Goal: Task Accomplishment & Management: Manage account settings

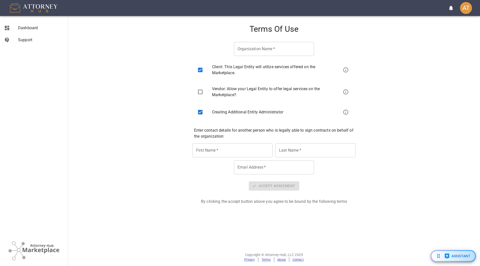
type input "Aria Law, PLLC"
click at [202, 109] on input "checkbox" at bounding box center [200, 112] width 11 height 11
checkbox input "false"
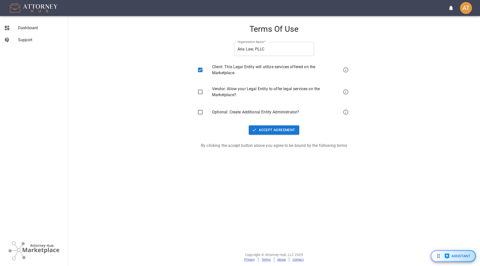
click at [200, 94] on input "checkbox" at bounding box center [200, 92] width 11 height 11
checkbox input "true"
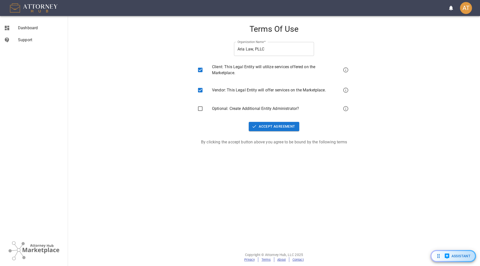
click at [281, 128] on button "Accept Agreement" at bounding box center [274, 126] width 50 height 9
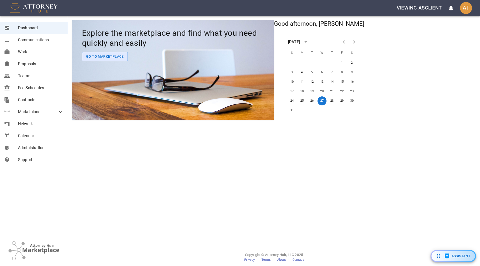
click at [29, 98] on span "Contracts" at bounding box center [41, 100] width 46 height 6
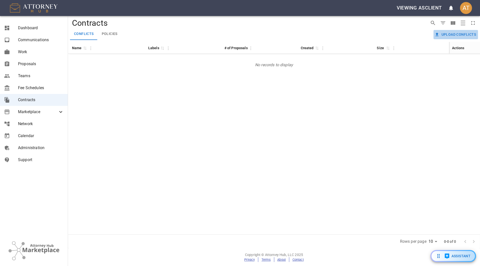
click at [454, 31] on button "Upload conflicts" at bounding box center [456, 34] width 45 height 9
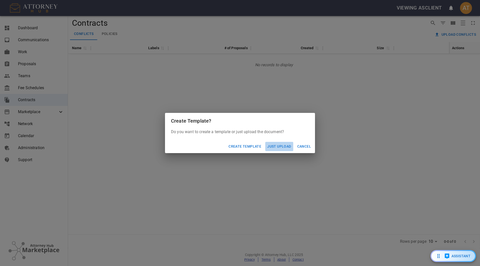
click at [275, 147] on button "Just Upload" at bounding box center [279, 146] width 28 height 9
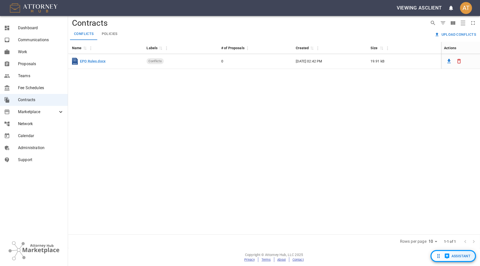
click at [450, 256] on span "Assistant" at bounding box center [458, 256] width 28 height 6
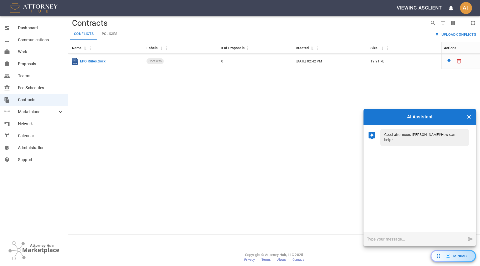
click at [420, 235] on input "text" at bounding box center [415, 239] width 102 height 14
type input "H"
type input "What's the number of claims recommended for cost efficiency"
click at [471, 239] on icon "Send message" at bounding box center [471, 239] width 6 height 6
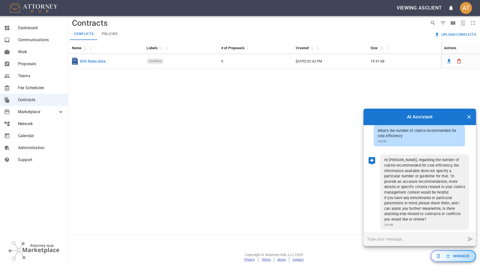
scroll to position [29, 0]
click at [402, 240] on input "text" at bounding box center [415, 239] width 102 height 14
click at [414, 242] on input "text" at bounding box center [415, 239] width 102 height 14
type input "Does Europe use a two part independant claim construction?"
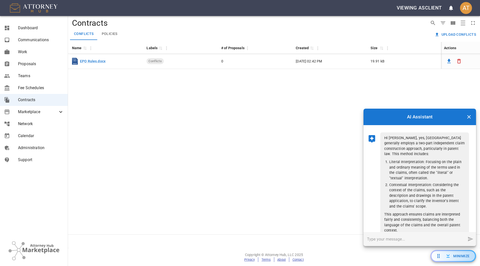
scroll to position [164, 0]
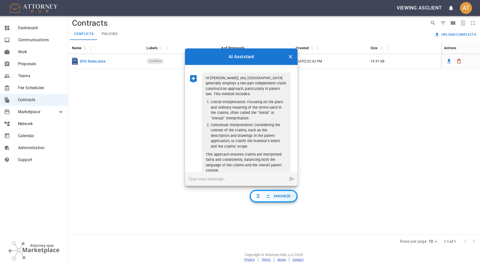
drag, startPoint x: 441, startPoint y: 256, endPoint x: 260, endPoint y: 196, distance: 190.5
click at [260, 196] on icon "Chat with AI Assistant" at bounding box center [258, 196] width 6 height 6
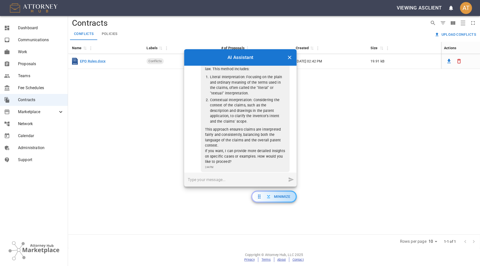
scroll to position [190, 0]
click at [227, 180] on input "text" at bounding box center [235, 180] width 102 height 14
type input "Do I have a file called EPO Rules?"
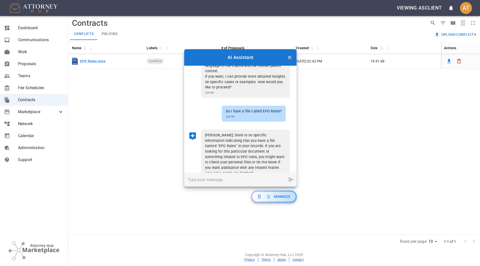
scroll to position [266, 0]
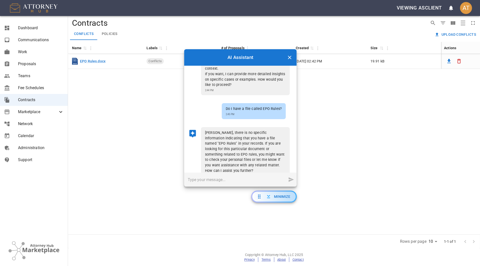
click at [217, 178] on input "text" at bounding box center [235, 180] width 102 height 14
click at [238, 182] on input "text" at bounding box center [235, 180] width 102 height 14
type input "C"
click at [246, 182] on input "text" at bounding box center [235, 180] width 102 height 14
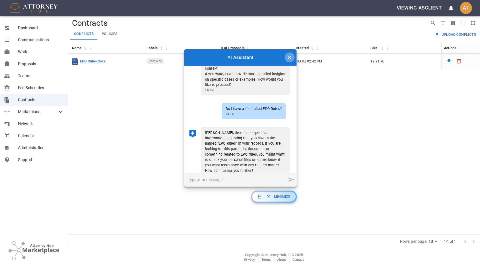
click at [293, 56] on button "Close chat" at bounding box center [290, 58] width 10 height 10
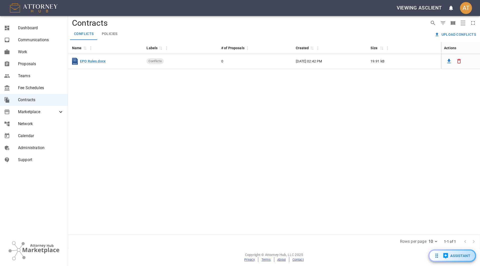
drag, startPoint x: 259, startPoint y: 198, endPoint x: 454, endPoint y: 278, distance: 210.2
click at [454, 266] on html "Viewing as client AT Dashboard Communications Work Proposals Teams Fee Schedule…" at bounding box center [240, 133] width 480 height 266
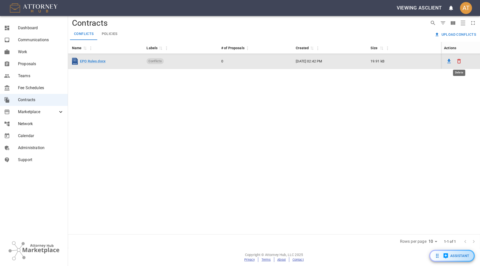
click at [461, 64] on button "Delete" at bounding box center [459, 61] width 10 height 10
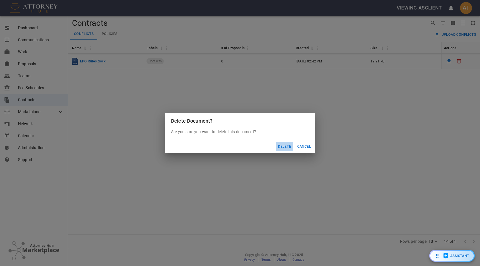
click at [287, 149] on button "Delete" at bounding box center [284, 146] width 17 height 9
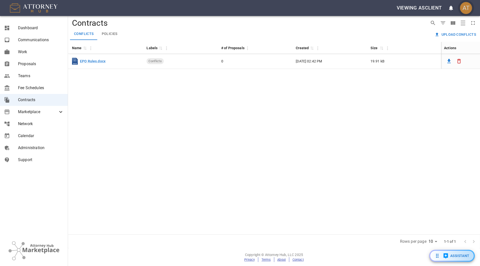
click at [462, 9] on div "AT" at bounding box center [466, 8] width 12 height 12
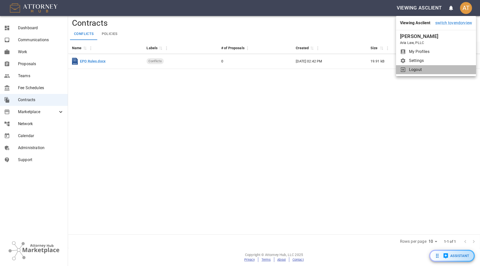
click at [416, 71] on span "Logout" at bounding box center [440, 70] width 63 height 6
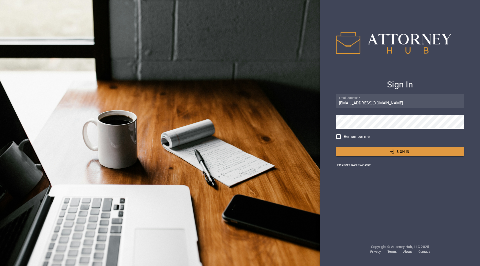
drag, startPoint x: 0, startPoint y: 0, endPoint x: 375, endPoint y: 95, distance: 386.6
click at [375, 95] on input "atowler@attorneyhub.com" at bounding box center [400, 101] width 128 height 14
click at [369, 82] on h4 "Sign In" at bounding box center [400, 85] width 128 height 11
click at [375, 151] on button "Sign In" at bounding box center [400, 151] width 128 height 9
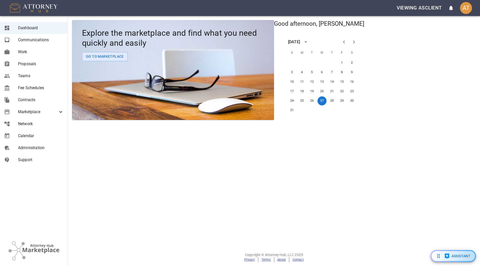
click at [40, 100] on span "Contracts" at bounding box center [41, 100] width 46 height 6
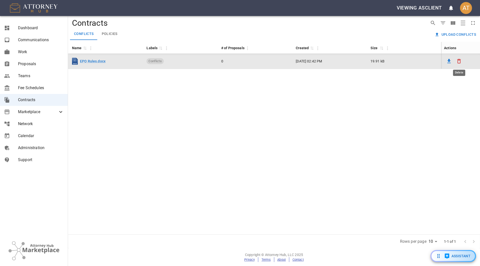
click at [460, 62] on icon "Delete" at bounding box center [460, 61] width 4 height 5
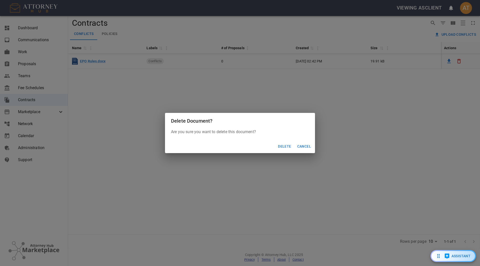
click at [284, 146] on button "Delete" at bounding box center [284, 146] width 17 height 9
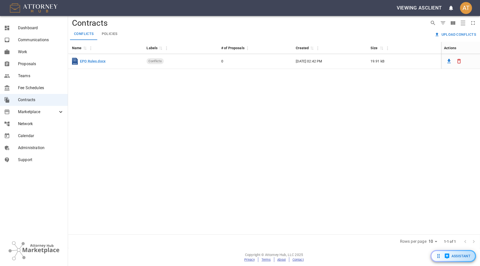
click at [100, 86] on div "Name 0 Labels 0 # of Proposals Created 0 Size 0 Actions DOCX EPO Rules.docx Con…" at bounding box center [274, 138] width 412 height 193
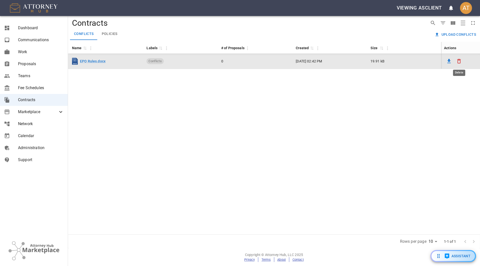
click at [461, 59] on icon "Delete" at bounding box center [460, 61] width 4 height 5
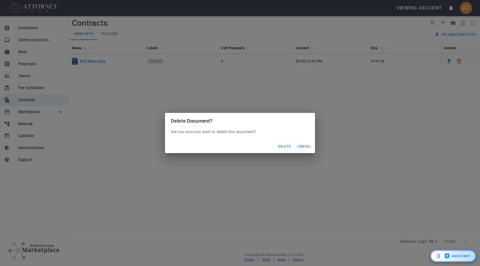
click at [285, 144] on button "Delete" at bounding box center [284, 146] width 17 height 9
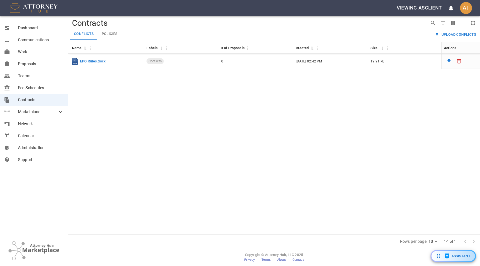
click at [231, 150] on div "Name 0 Labels 0 # of Proposals Created 0 Size 0 Actions DOCX EPO Rules.docx Con…" at bounding box center [274, 138] width 412 height 193
